Goal: Find specific page/section: Find specific page/section

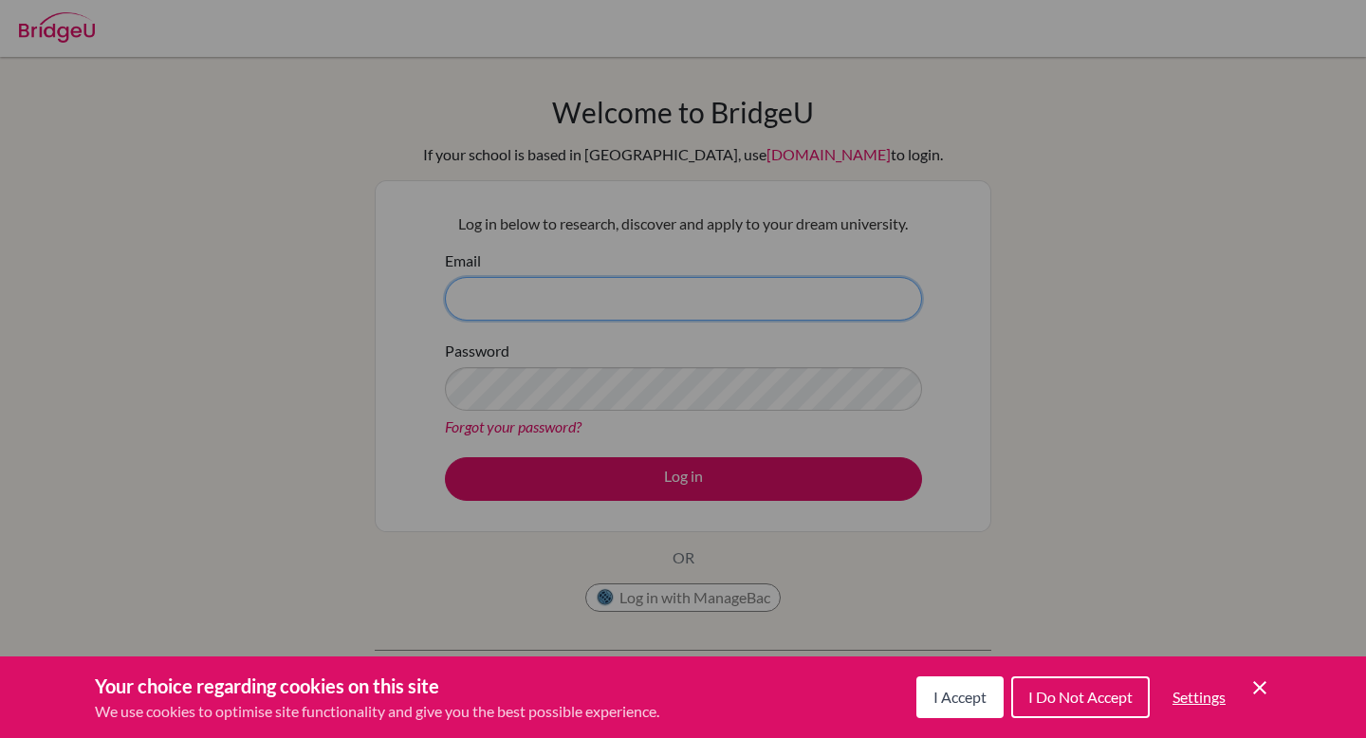
type input "[EMAIL_ADDRESS][DOMAIN_NAME]"
click at [627, 487] on div "Cookie Preferences" at bounding box center [683, 369] width 1366 height 738
click at [947, 705] on span "I Accept" at bounding box center [959, 697] width 53 height 18
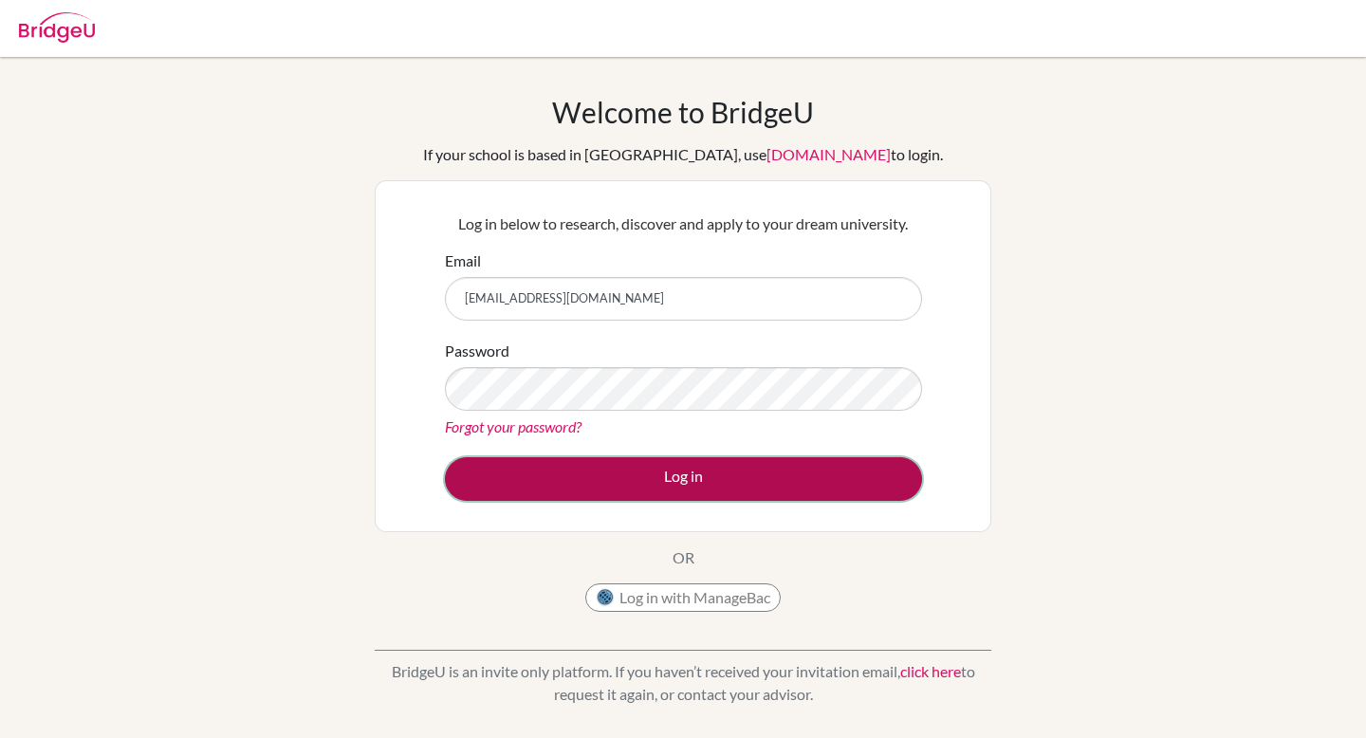
click at [656, 472] on button "Log in" at bounding box center [683, 479] width 477 height 44
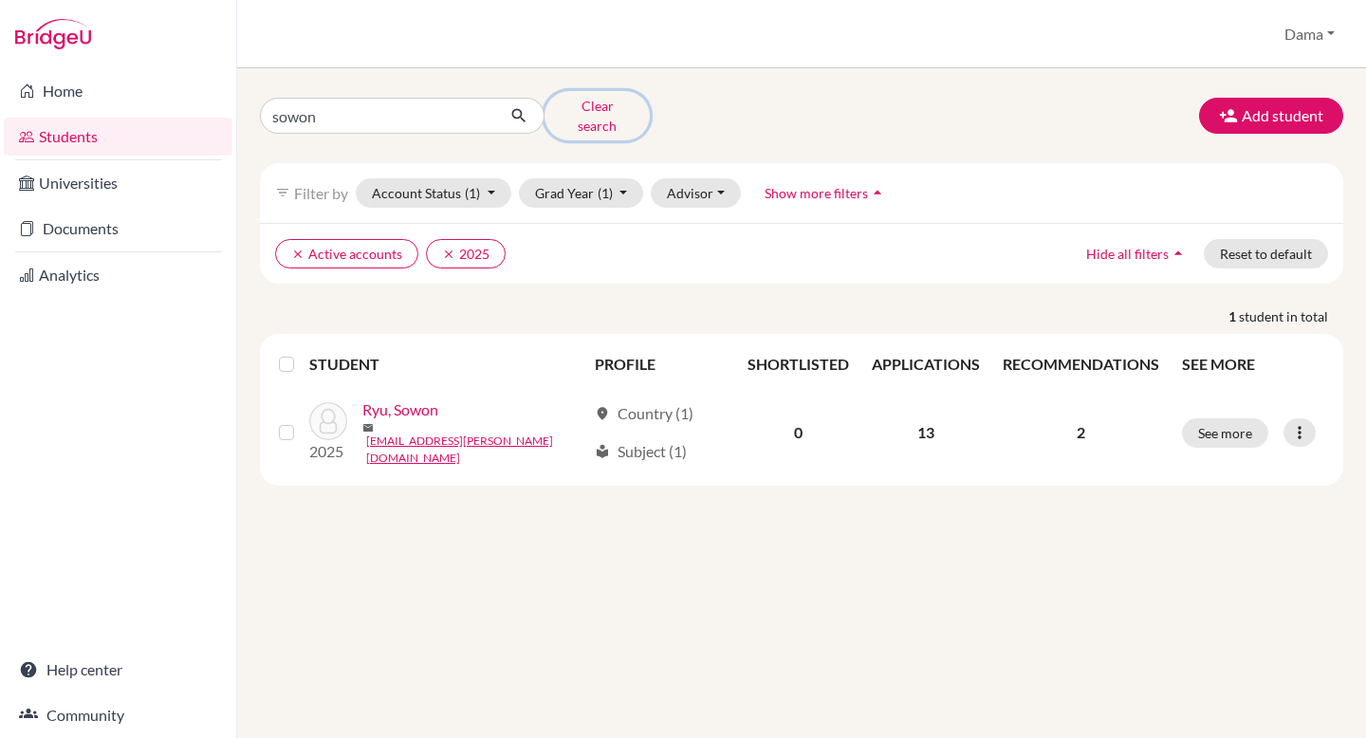
click at [607, 117] on button "Clear search" at bounding box center [597, 115] width 105 height 49
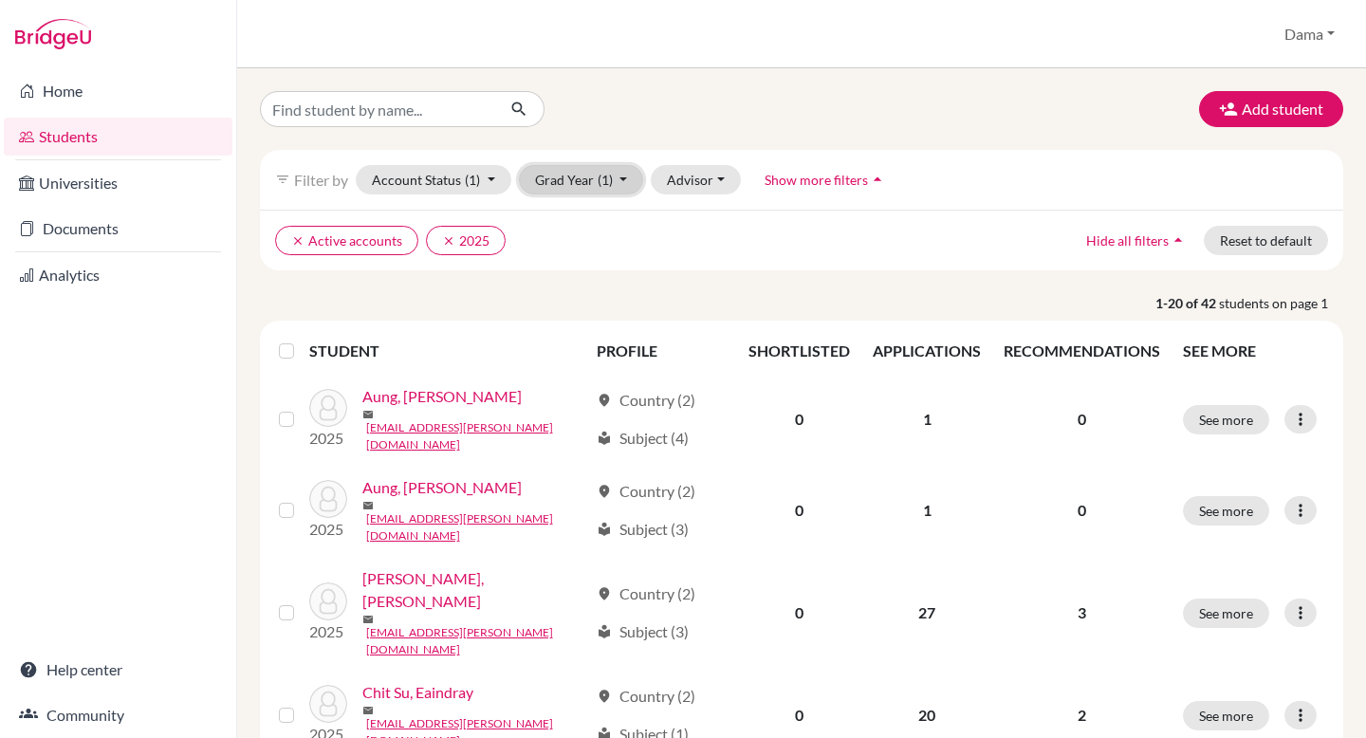
click at [617, 177] on button "Grad Year (1)" at bounding box center [581, 179] width 125 height 29
click at [584, 222] on div "2026" at bounding box center [576, 220] width 66 height 23
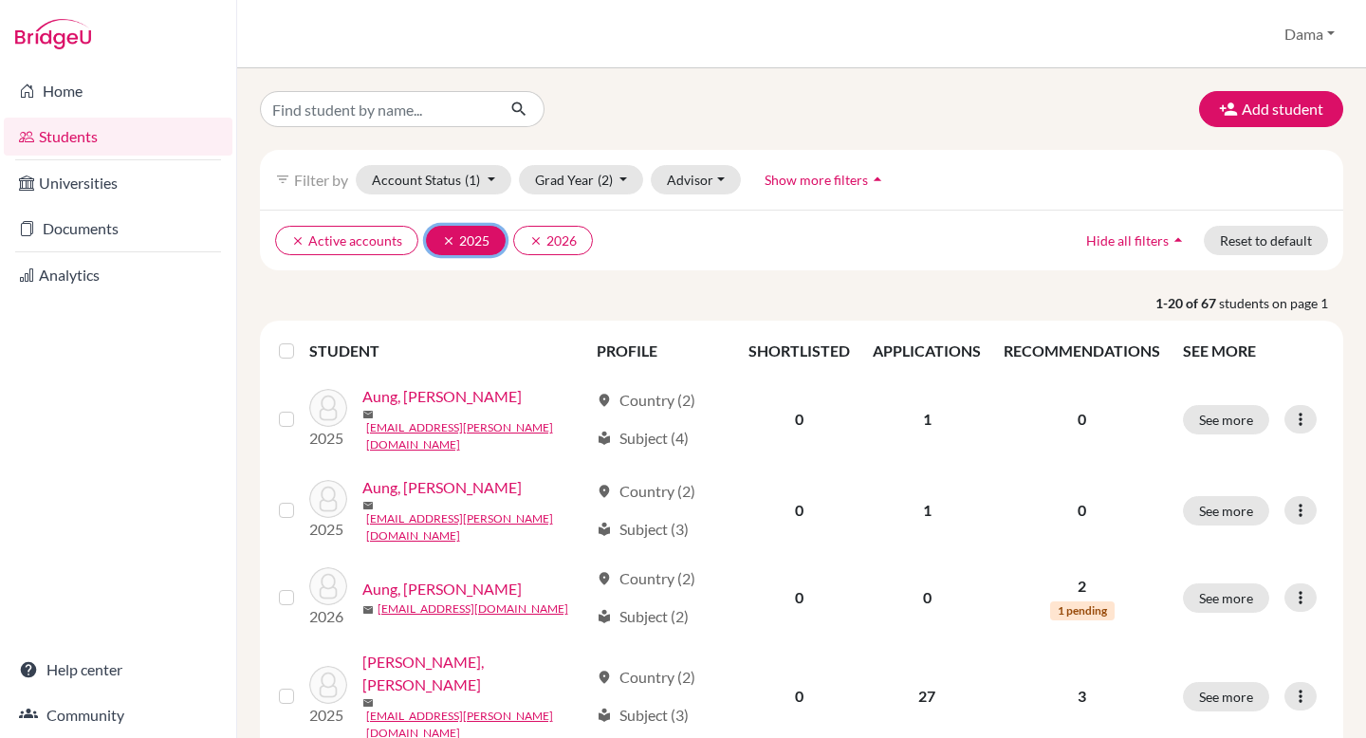
click at [445, 239] on icon "clear" at bounding box center [448, 240] width 13 height 13
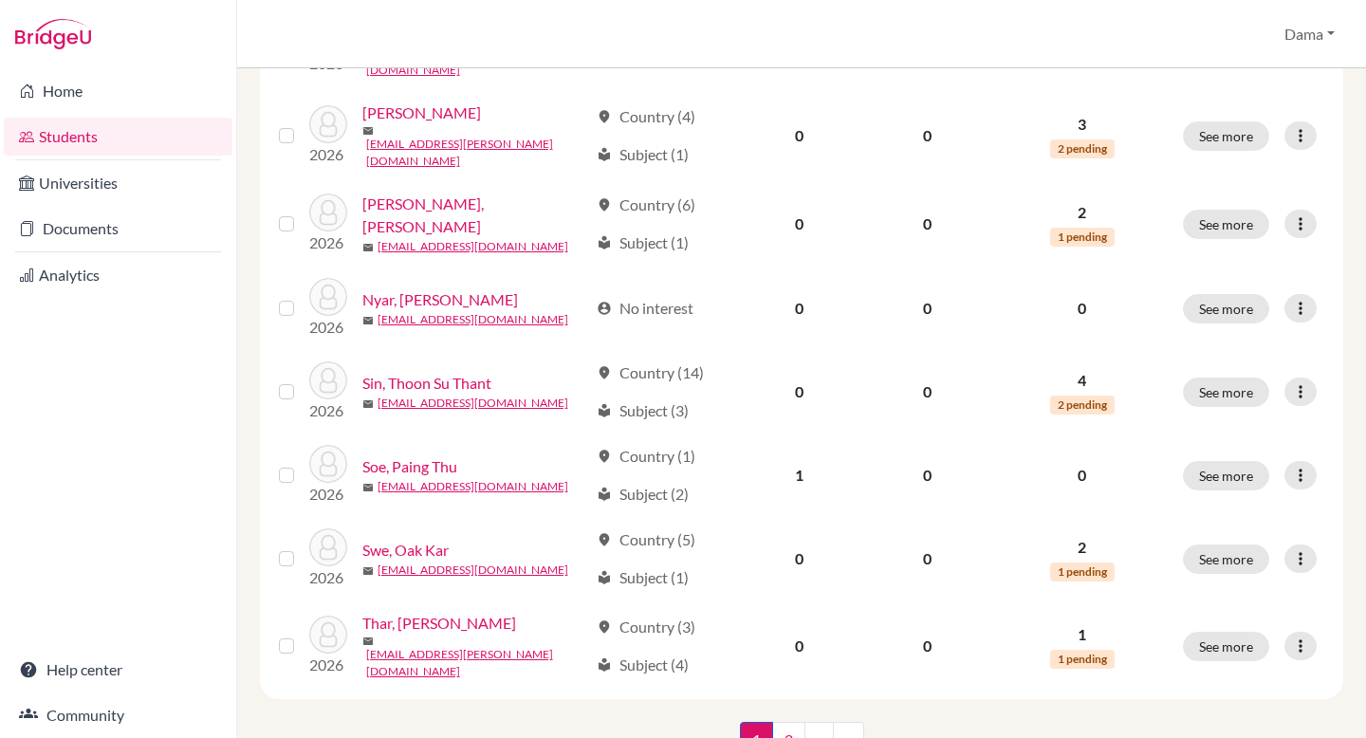
scroll to position [1412, 0]
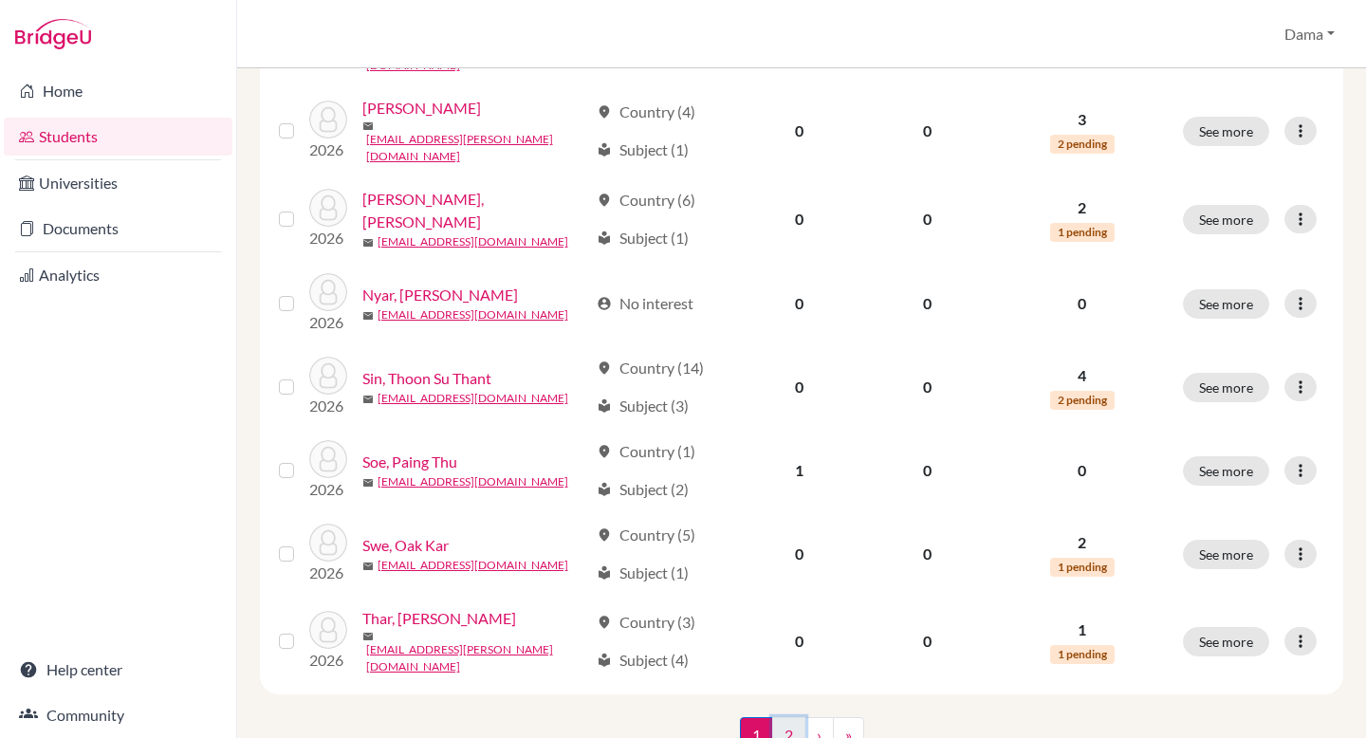
click at [785, 717] on link "2" at bounding box center [788, 735] width 33 height 36
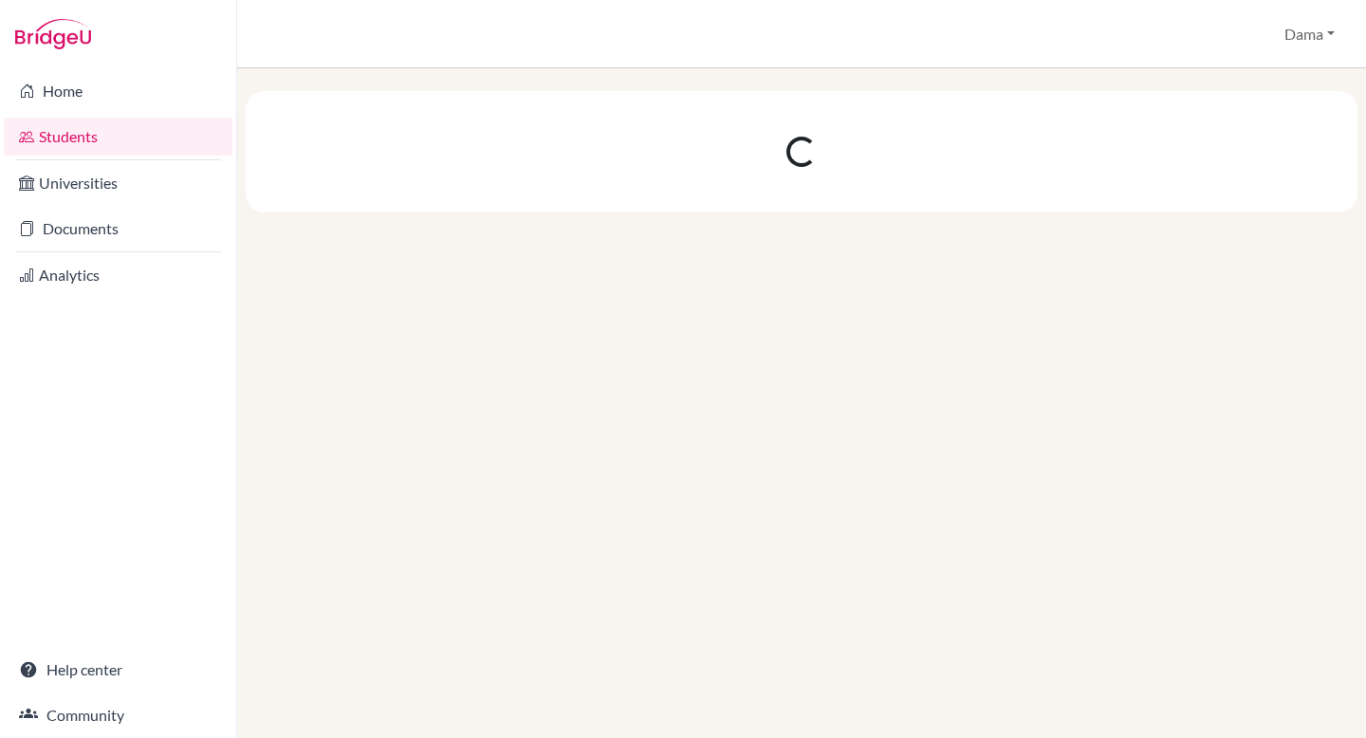
scroll to position [0, 0]
